Goal: Transaction & Acquisition: Book appointment/travel/reservation

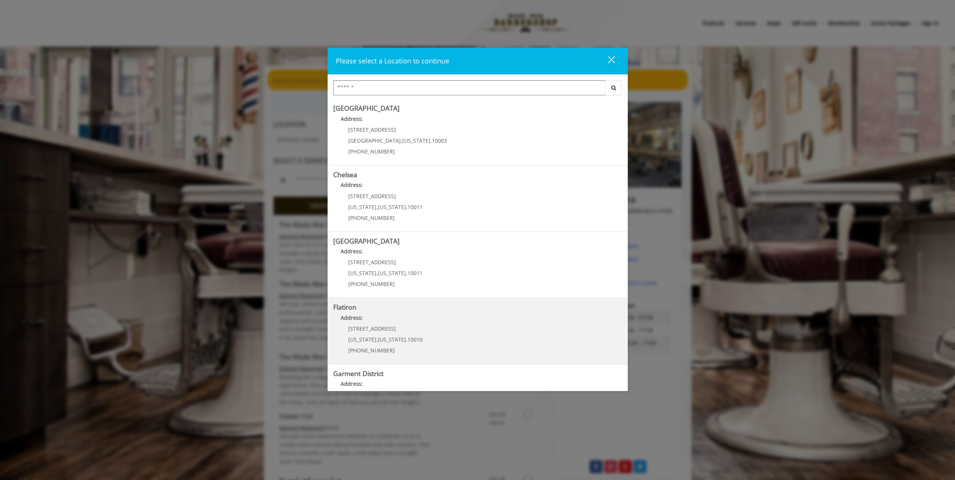
scroll to position [44, 0]
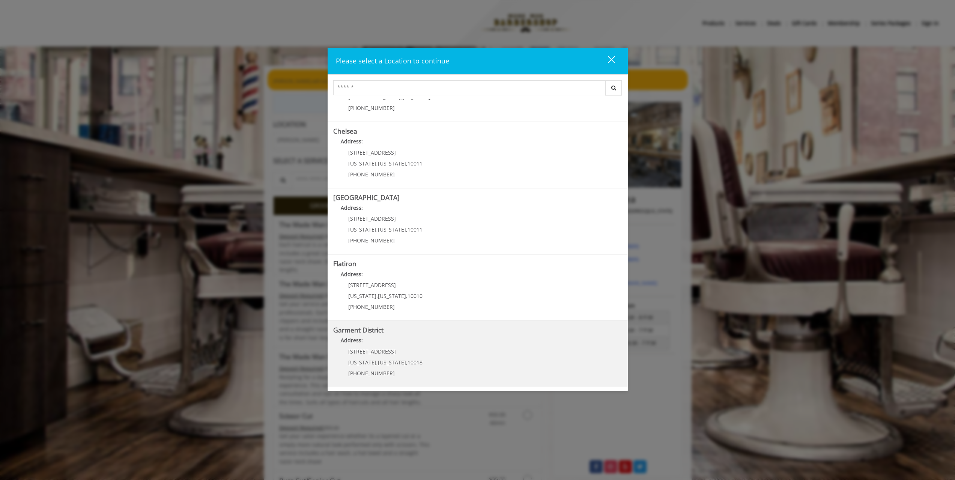
click at [431, 342] on District "Address:" at bounding box center [477, 342] width 289 height 12
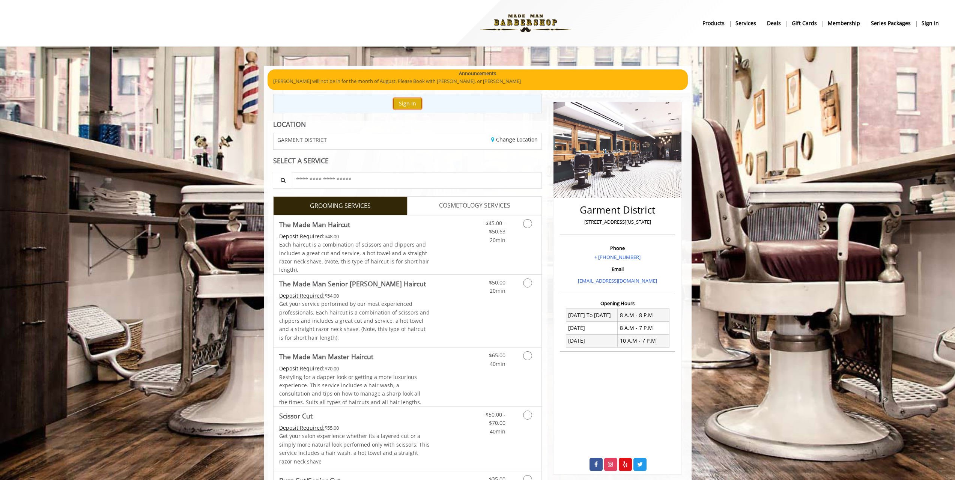
click at [407, 102] on button "Sign In" at bounding box center [407, 103] width 29 height 11
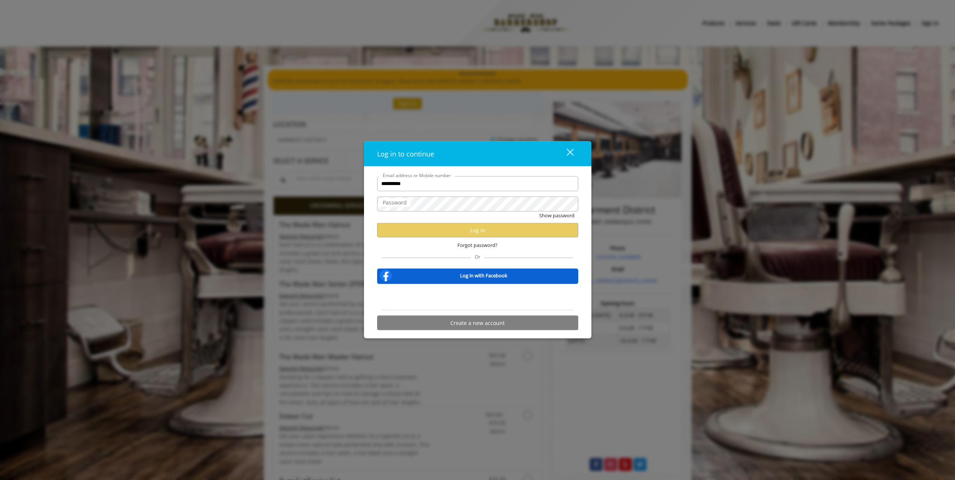
type input "**********"
click at [539, 211] on button "Show password" at bounding box center [556, 215] width 35 height 8
click at [453, 234] on button "Log in" at bounding box center [477, 230] width 201 height 15
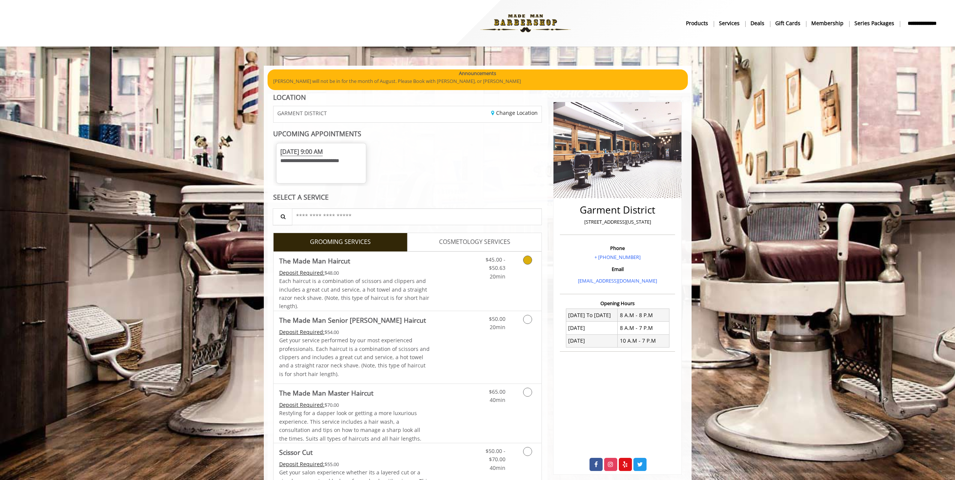
click at [512, 276] on div "Grooming services" at bounding box center [526, 266] width 30 height 29
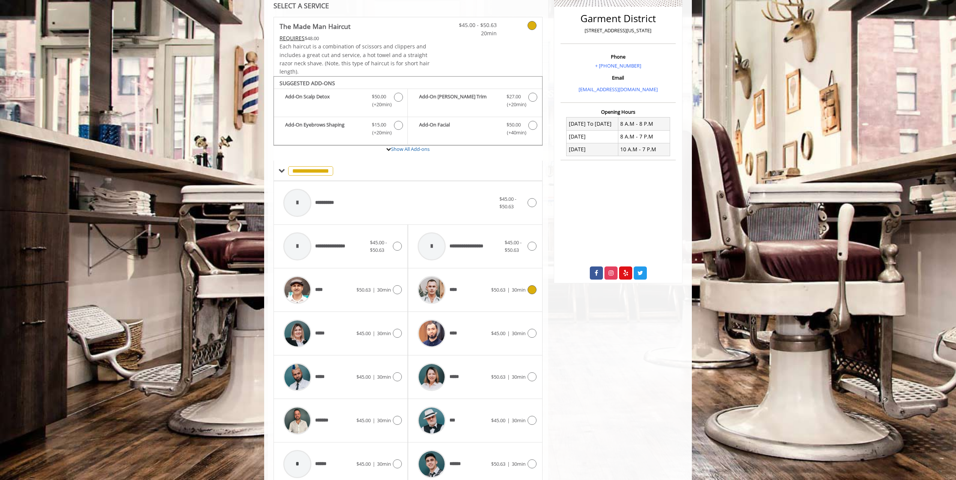
scroll to position [224, 0]
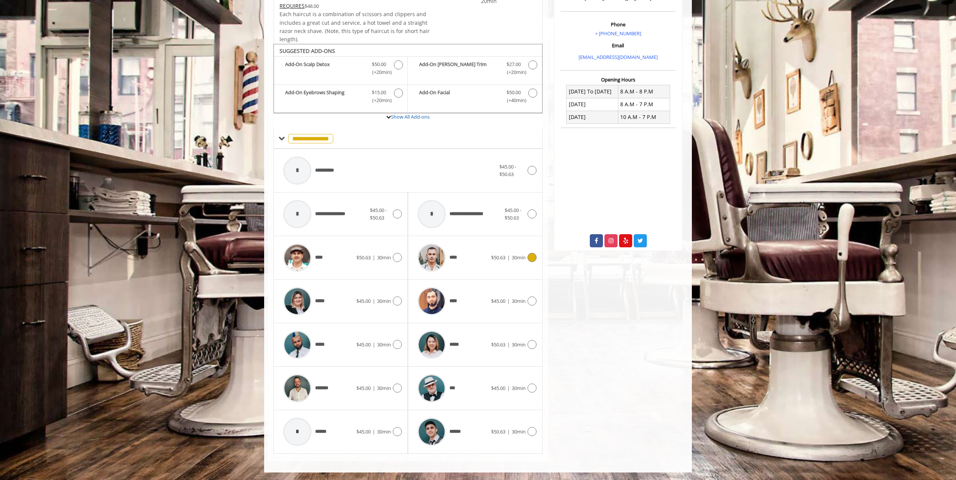
click at [496, 270] on div "**** $50.63 | 30min" at bounding box center [475, 258] width 122 height 36
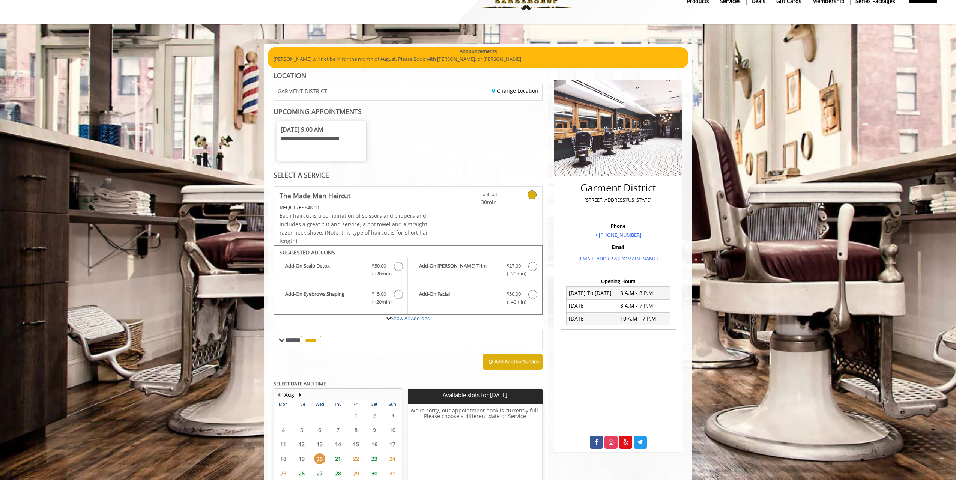
scroll to position [28, 0]
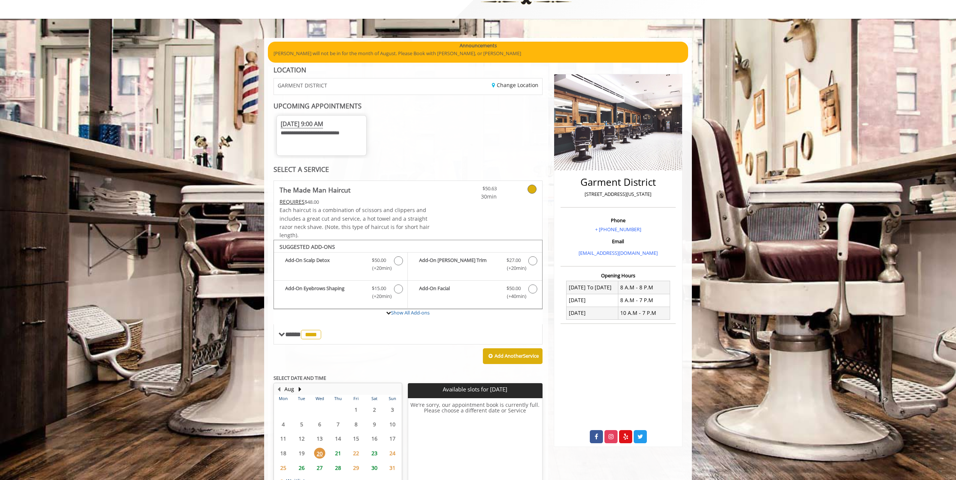
click at [336, 455] on span "21" at bounding box center [337, 452] width 11 height 11
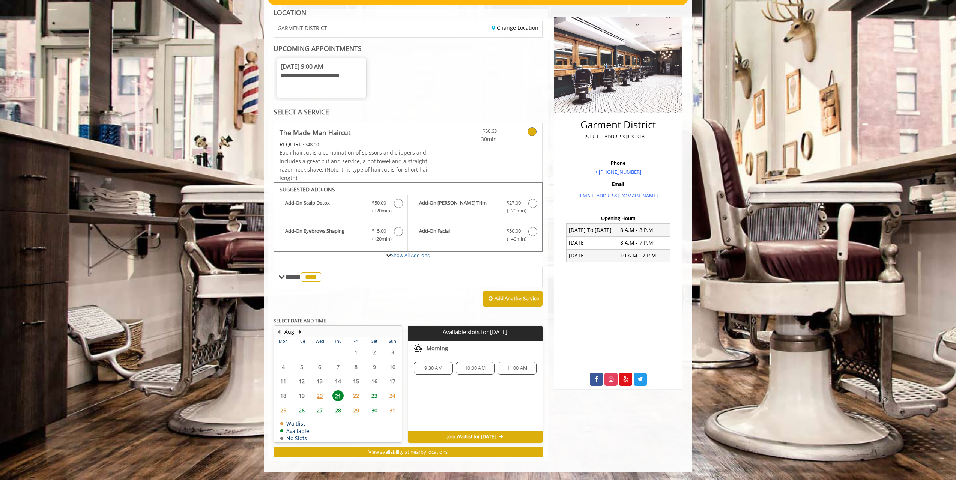
click at [354, 395] on span "22" at bounding box center [355, 395] width 11 height 11
click at [338, 399] on span "21" at bounding box center [337, 395] width 11 height 11
click at [324, 398] on span "20" at bounding box center [319, 395] width 11 height 11
